Goal: Information Seeking & Learning: Learn about a topic

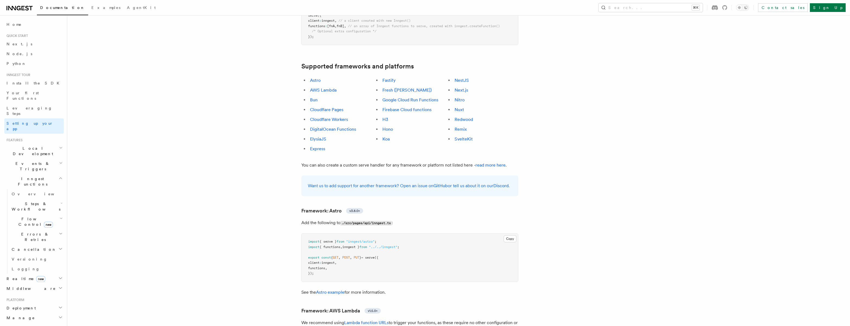
scroll to position [276, 0]
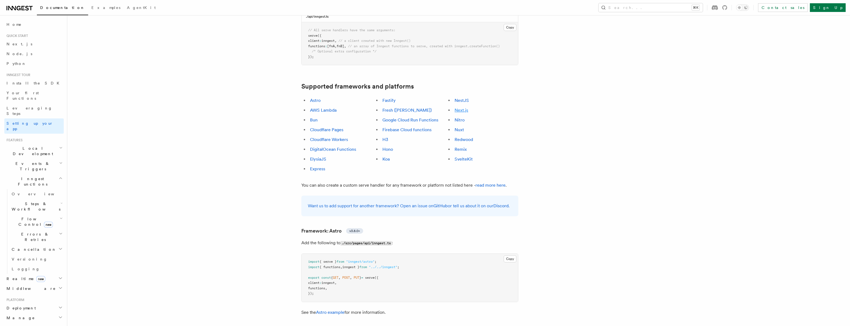
click at [456, 107] on link "Next.js" at bounding box center [462, 109] width 14 height 5
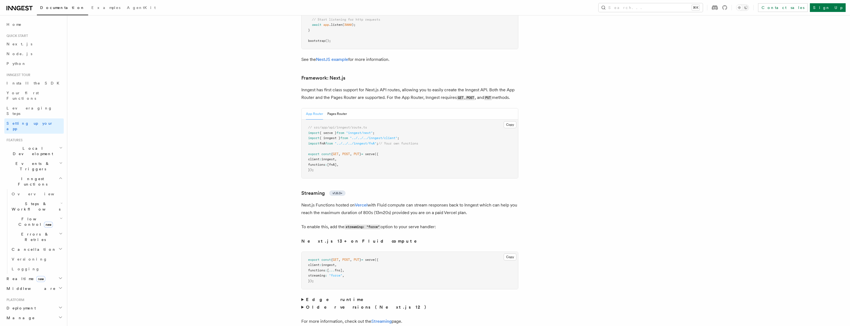
scroll to position [3514, 0]
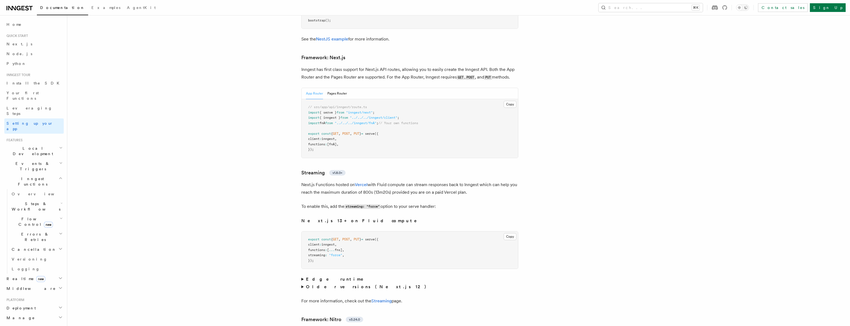
drag, startPoint x: 578, startPoint y: 139, endPoint x: 342, endPoint y: 57, distance: 250.7
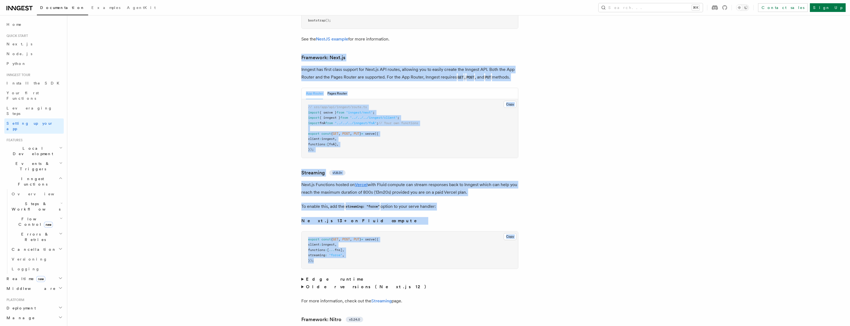
drag, startPoint x: 346, startPoint y: 86, endPoint x: 481, endPoint y: 236, distance: 201.0
copy article "Framework: Next.js Inngest has first class support for Next.js API routes, allo…"
